Goal: Task Accomplishment & Management: Manage account settings

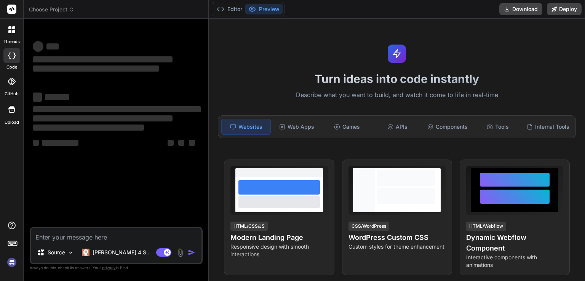
click at [67, 236] on textarea at bounding box center [116, 235] width 171 height 14
type textarea "x"
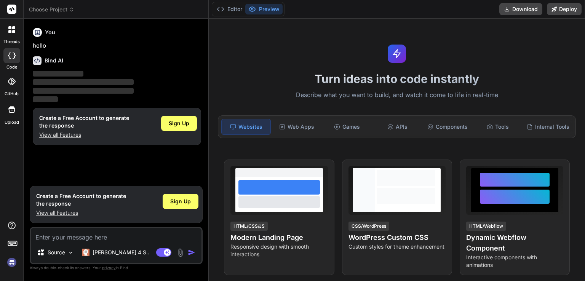
type textarea "h"
type textarea "x"
type textarea "h"
click at [182, 123] on span "Sign Up" at bounding box center [179, 124] width 21 height 8
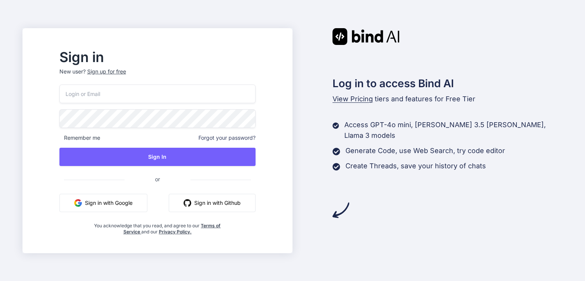
click at [138, 98] on input "email" at bounding box center [157, 94] width 196 height 19
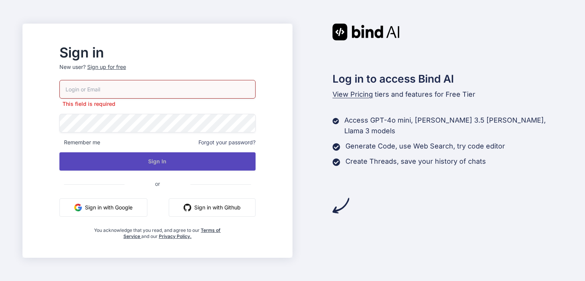
click at [163, 150] on div "This field is required Remember me Forgot your password? Sign In or Sign in wit…" at bounding box center [157, 159] width 196 height 159
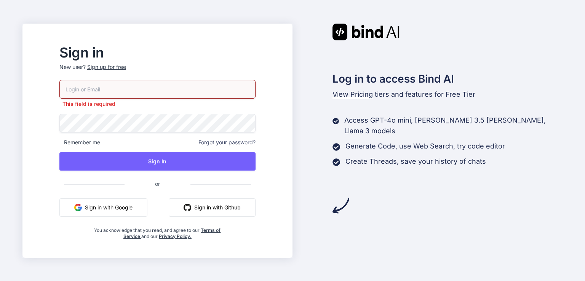
click at [122, 88] on input "email" at bounding box center [157, 89] width 196 height 19
type input "s"
type input "[EMAIL_ADDRESS][DOMAIN_NAME]"
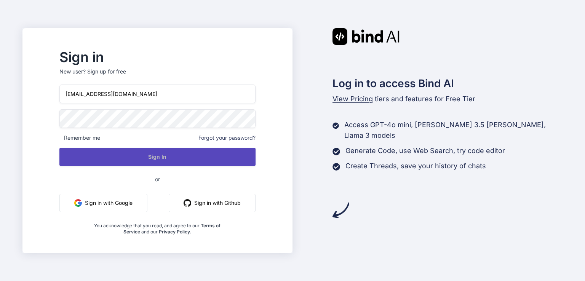
click at [140, 151] on button "Sign In" at bounding box center [157, 157] width 196 height 18
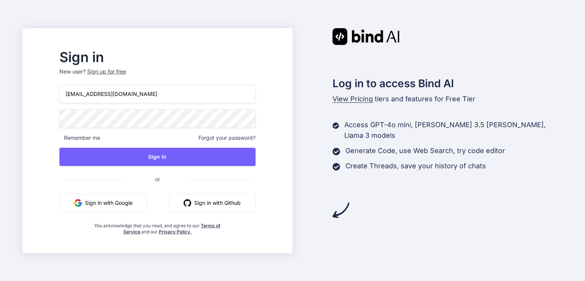
click at [124, 202] on button "Sign in with Google" at bounding box center [103, 203] width 88 height 18
click at [110, 209] on button "Sign in with Google" at bounding box center [103, 203] width 88 height 18
